Goal: Task Accomplishment & Management: Manage account settings

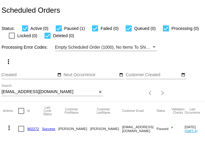
click at [29, 94] on input "[EMAIL_ADDRESS][DOMAIN_NAME]" at bounding box center [49, 92] width 95 height 5
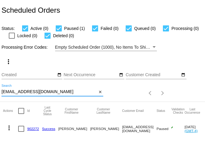
click at [29, 94] on input "[EMAIL_ADDRESS][DOMAIN_NAME]" at bounding box center [49, 92] width 95 height 5
paste input "[PERSON_NAME].b"
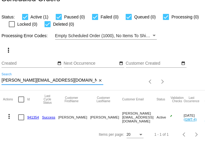
scroll to position [16, 0]
type input "[PERSON_NAME][EMAIL_ADDRESS][DOMAIN_NAME]"
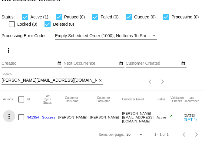
click at [8, 113] on mat-icon "more_vert" at bounding box center [8, 116] width 7 height 7
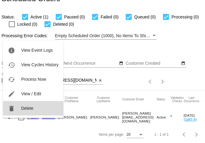
click at [26, 106] on span "Delete" at bounding box center [27, 108] width 12 height 5
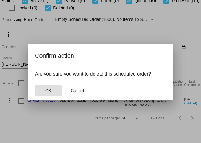
click at [45, 90] on button "OK" at bounding box center [48, 90] width 27 height 11
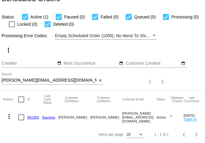
scroll to position [0, 0]
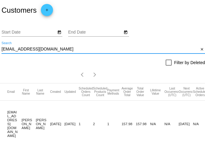
click at [30, 51] on input "jmaxwell4@nc.rr.com" at bounding box center [100, 49] width 197 height 5
paste input "terrywilburn@gmail"
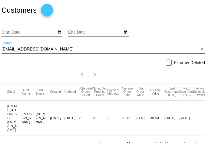
type input "[EMAIL_ADDRESS][DOMAIN_NAME]"
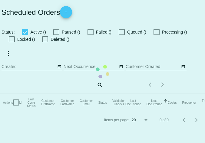
checkbox input "true"
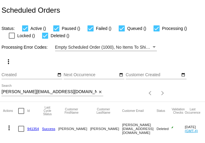
click at [25, 91] on input "[PERSON_NAME][EMAIL_ADDRESS][DOMAIN_NAME]" at bounding box center [49, 92] width 95 height 5
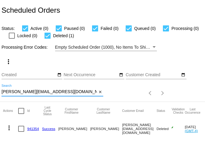
click at [25, 91] on input "[PERSON_NAME][EMAIL_ADDRESS][DOMAIN_NAME]" at bounding box center [49, 92] width 95 height 5
paste input "terrywilburn"
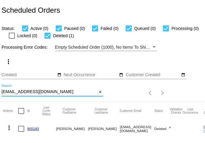
scroll to position [34, 0]
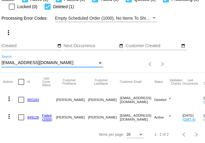
type input "terrywilburn@gmail.com"
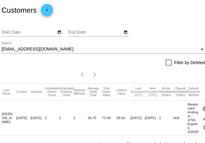
scroll to position [0, 57]
